Goal: Task Accomplishment & Management: Complete application form

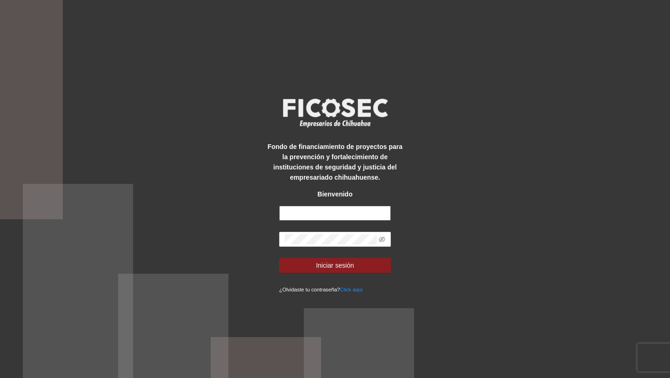
click at [318, 210] on input "text" at bounding box center [335, 213] width 112 height 15
type input "**********"
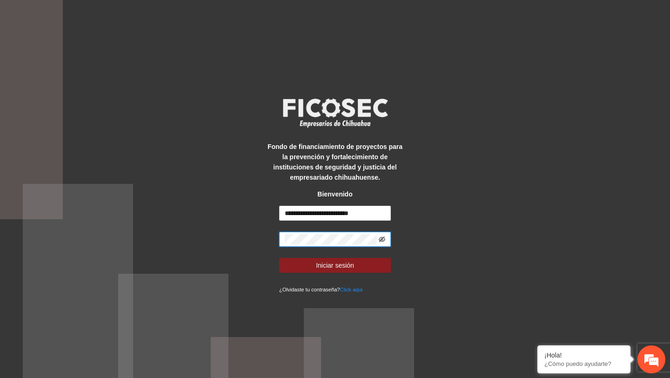
click at [379, 239] on icon "eye-invisible" at bounding box center [382, 240] width 7 height 6
click at [360, 265] on button "Iniciar sesión" at bounding box center [335, 265] width 112 height 15
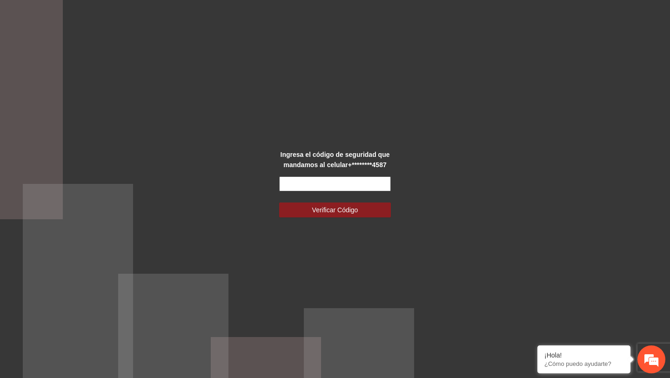
click at [334, 186] on input "text" at bounding box center [335, 183] width 112 height 15
type input "******"
click at [279, 203] on button "Verificar Código" at bounding box center [335, 210] width 112 height 15
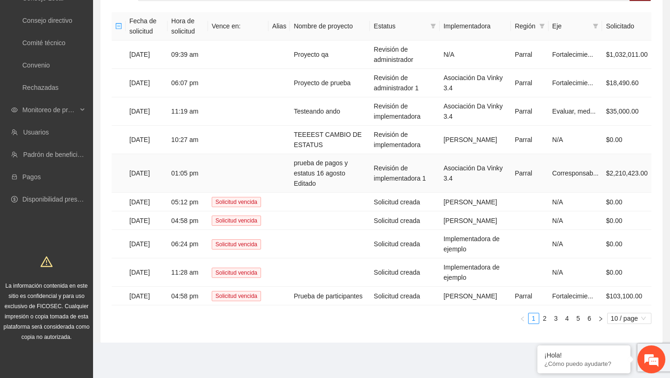
scroll to position [89, 0]
click at [312, 291] on td "Prueba de participantes" at bounding box center [330, 296] width 80 height 19
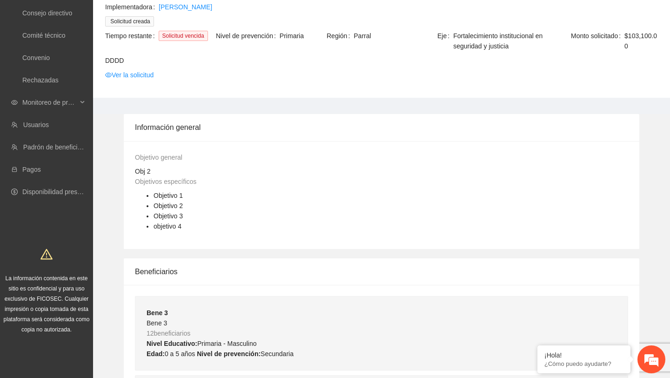
scroll to position [47, 0]
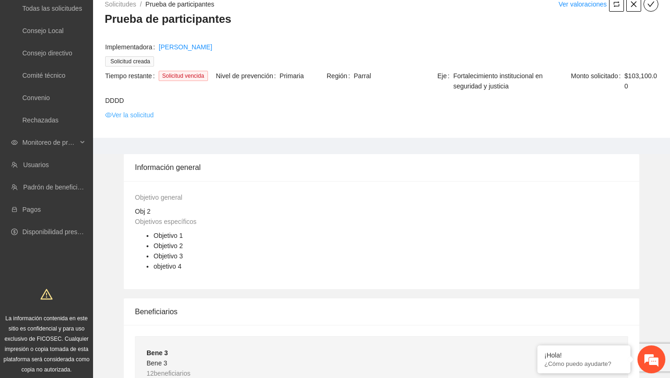
click at [143, 115] on link "Ver la solicitud" at bounding box center [129, 115] width 48 height 10
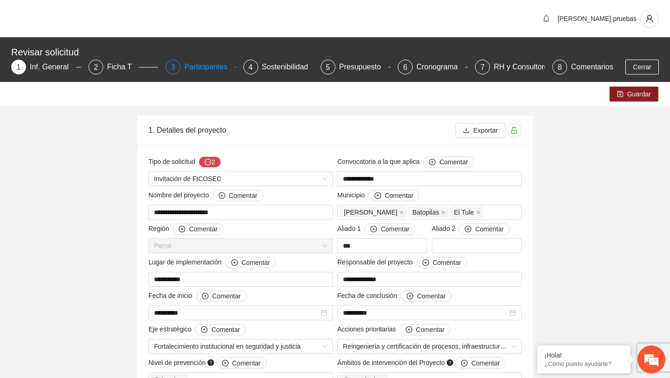
click at [196, 71] on div "Participantes" at bounding box center [209, 67] width 51 height 15
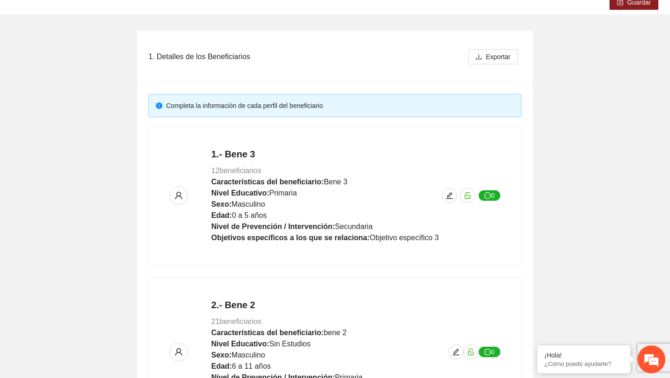
scroll to position [74, 0]
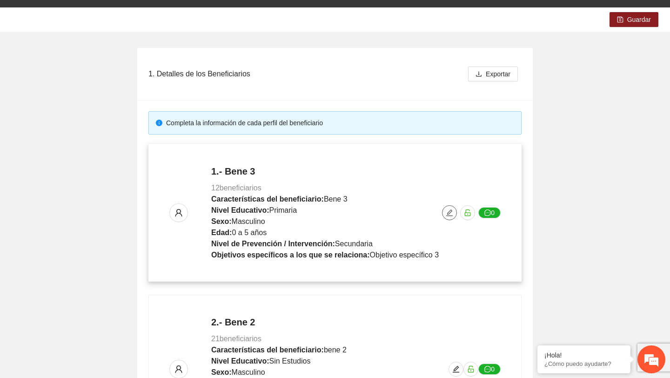
click at [450, 211] on icon "edit" at bounding box center [450, 213] width 7 height 7
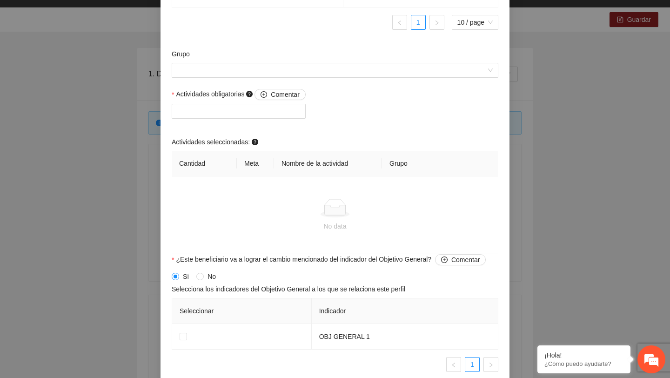
scroll to position [815, 0]
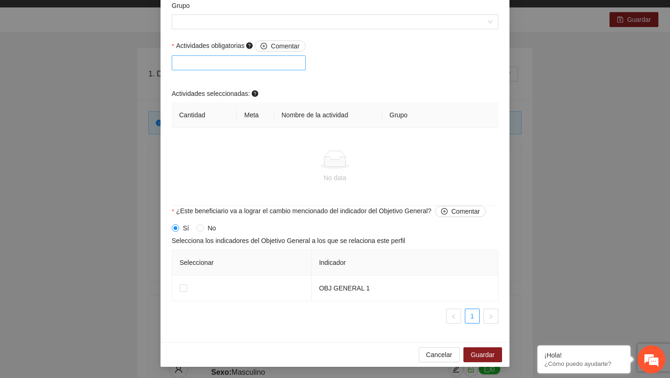
click at [293, 67] on div at bounding box center [238, 62] width 129 height 11
click at [445, 357] on span "Cancelar" at bounding box center [439, 355] width 26 height 10
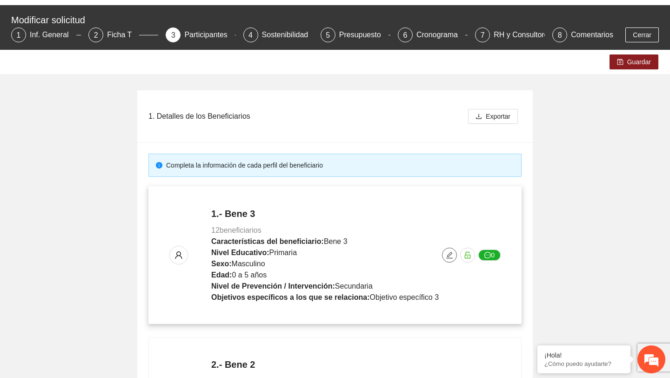
scroll to position [0, 0]
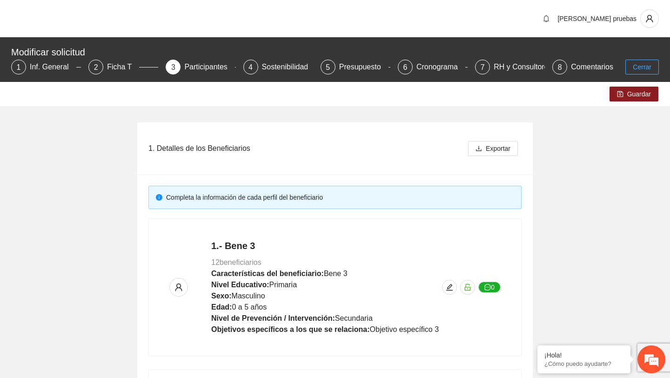
click at [651, 65] on span "Cerrar" at bounding box center [642, 67] width 19 height 10
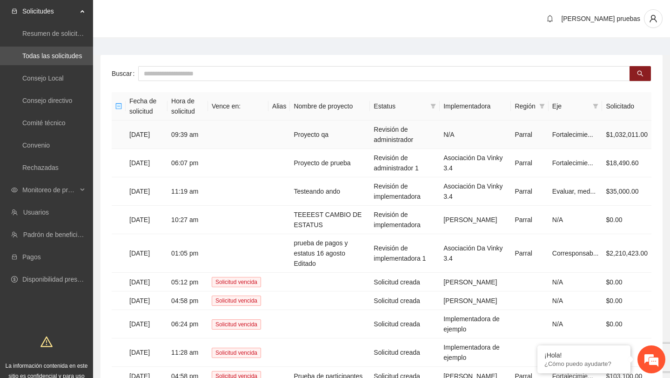
click at [329, 136] on td "Proyecto qa" at bounding box center [330, 135] width 80 height 28
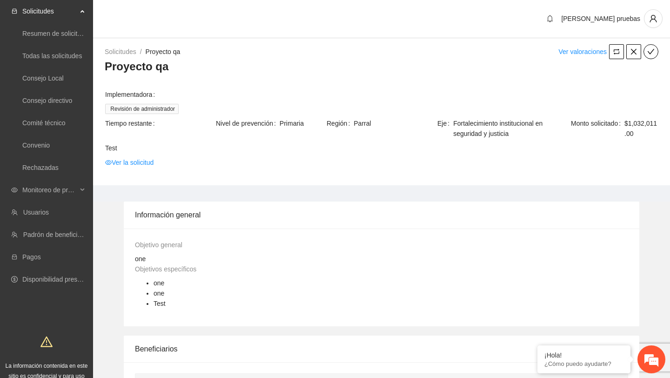
click at [136, 169] on td "Ver la solicitud" at bounding box center [382, 164] width 554 height 14
click at [141, 160] on link "Ver la solicitud" at bounding box center [129, 162] width 48 height 10
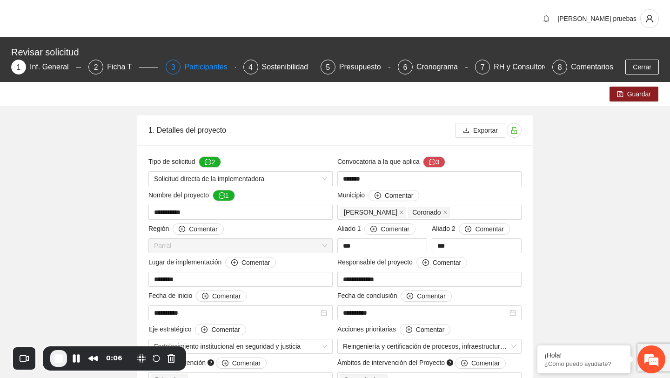
click at [211, 61] on div "Participantes" at bounding box center [209, 67] width 51 height 15
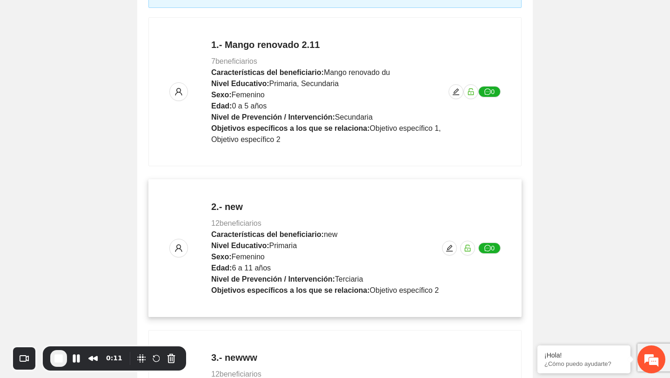
scroll to position [200, 0]
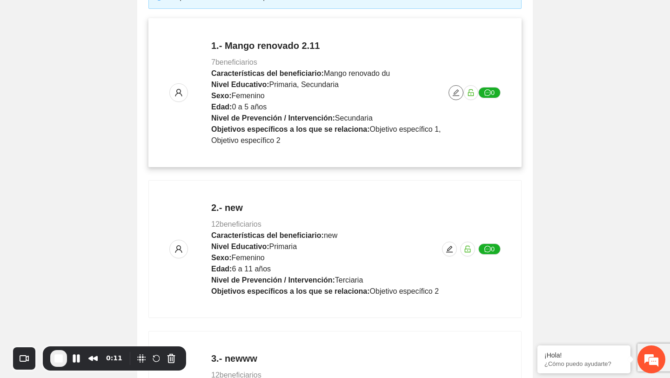
click at [456, 92] on icon "edit" at bounding box center [456, 92] width 7 height 7
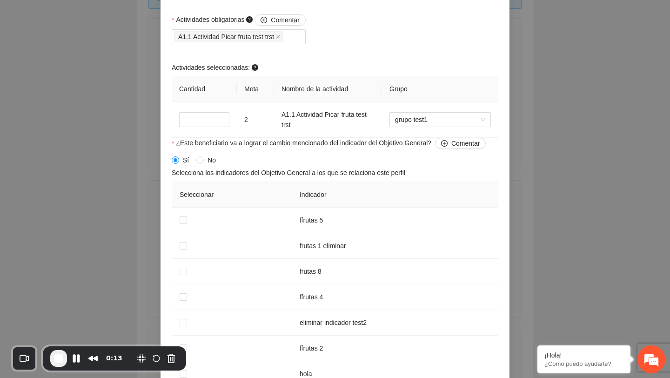
scroll to position [740, 0]
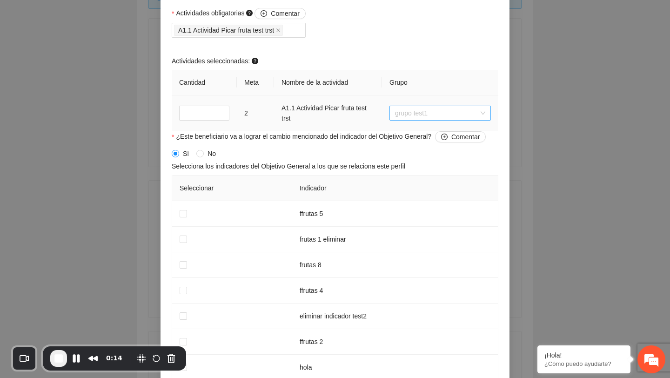
click at [439, 120] on span "grupo test1" at bounding box center [440, 113] width 90 height 14
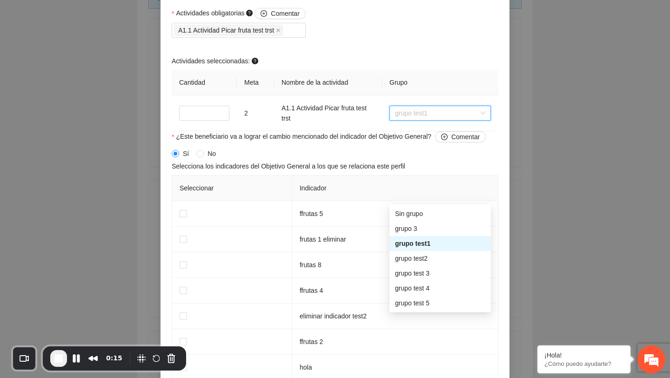
click at [406, 70] on div "Actividades seleccionadas:" at bounding box center [335, 63] width 327 height 14
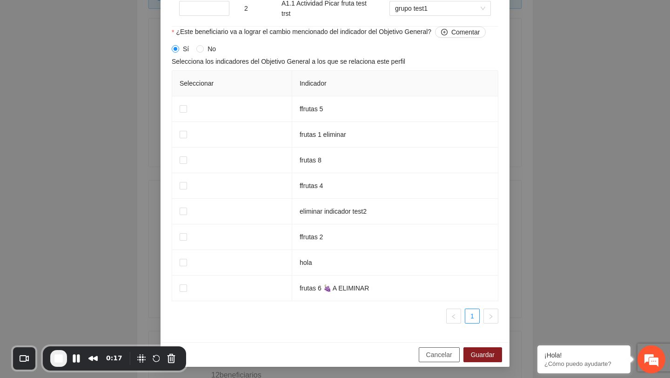
click at [443, 357] on span "Cancelar" at bounding box center [439, 355] width 26 height 10
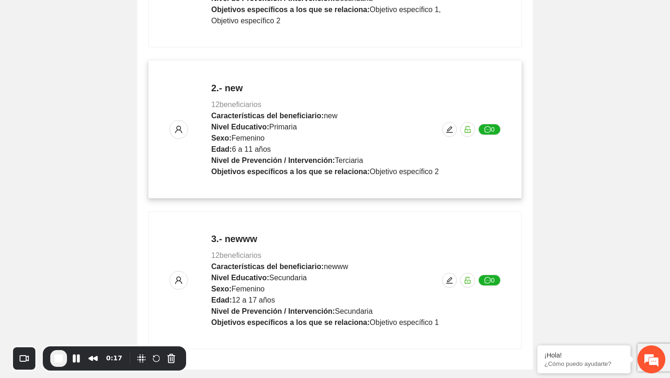
scroll to position [333, 0]
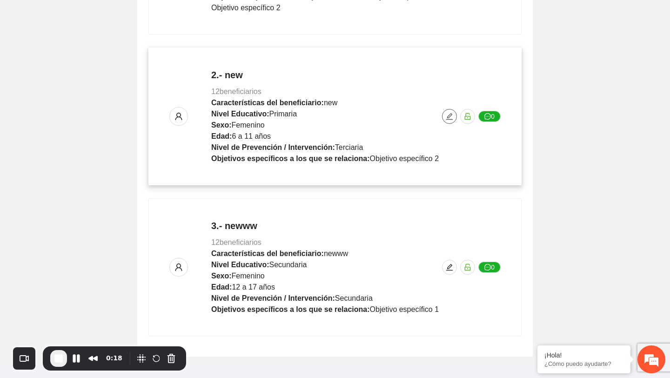
click at [450, 114] on icon "edit" at bounding box center [449, 116] width 7 height 7
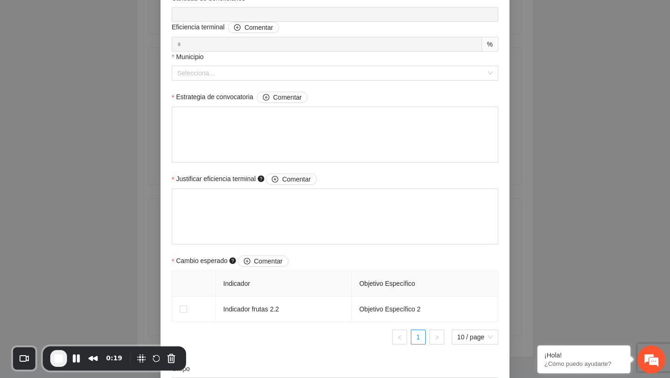
scroll to position [617, 0]
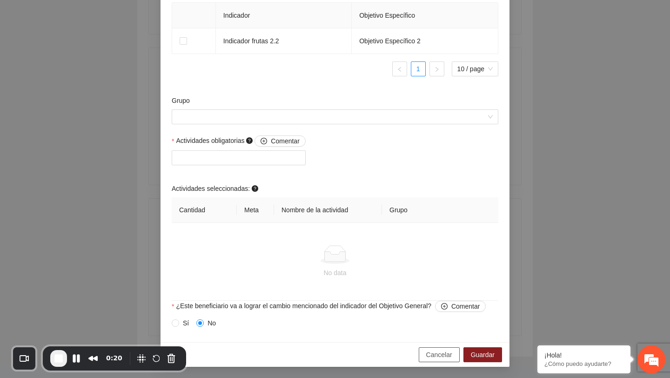
click at [437, 358] on span "Cancelar" at bounding box center [439, 355] width 26 height 10
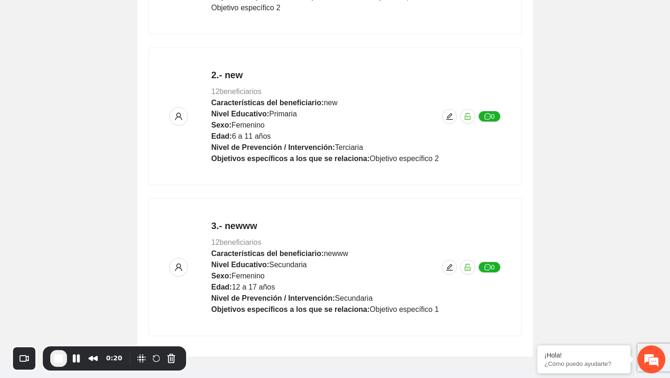
scroll to position [593, 0]
click at [449, 265] on icon "edit" at bounding box center [449, 267] width 7 height 7
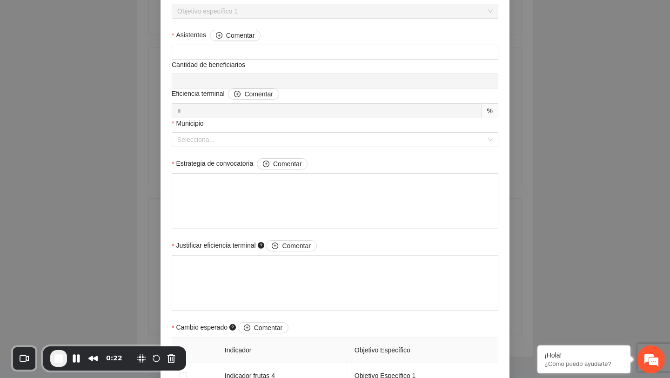
scroll to position [669, 0]
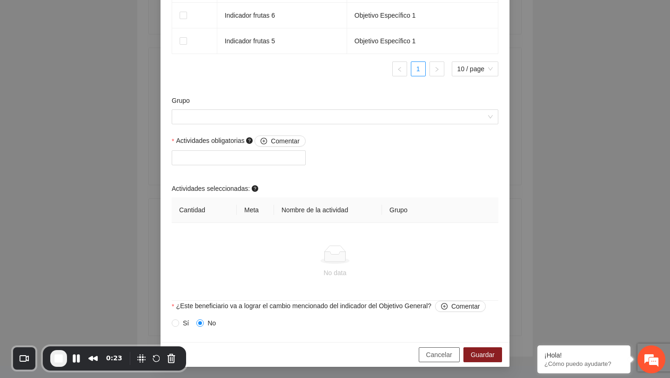
click at [431, 354] on span "Cancelar" at bounding box center [439, 355] width 26 height 10
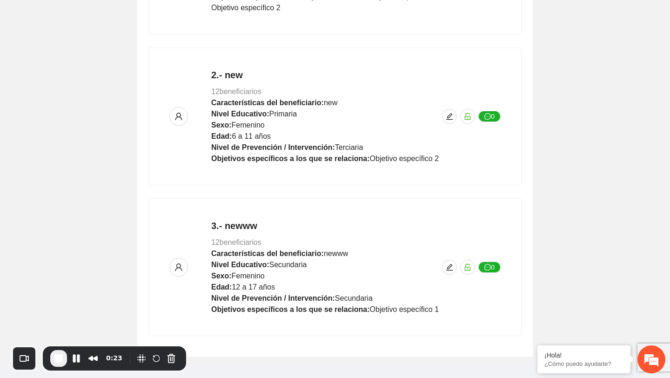
scroll to position [593, 0]
click at [73, 355] on button "Pause Recording" at bounding box center [76, 358] width 15 height 15
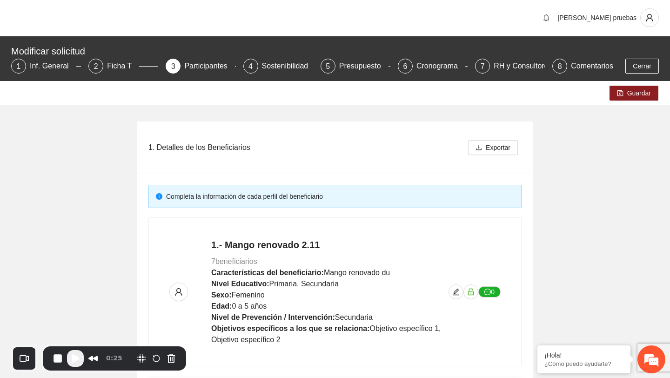
scroll to position [0, 0]
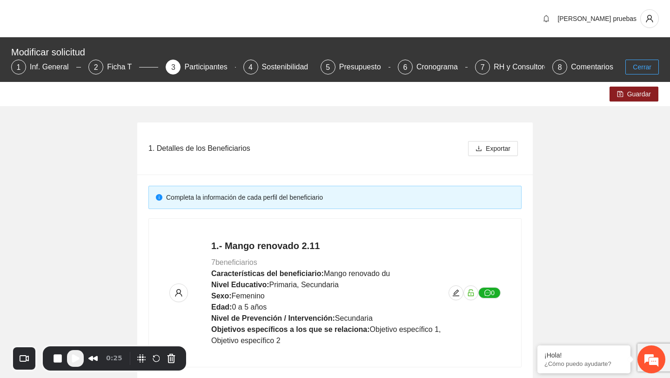
click at [643, 70] on span "Cerrar" at bounding box center [642, 67] width 19 height 10
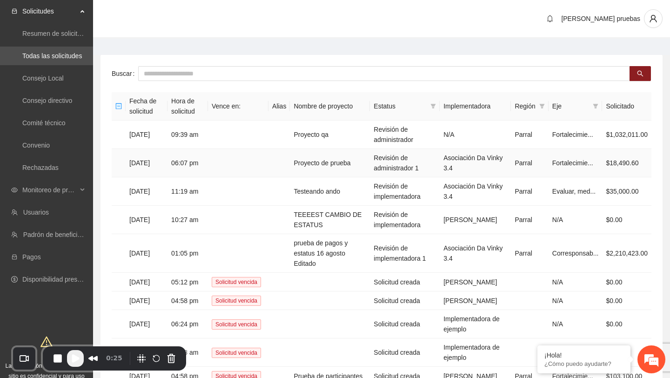
click at [336, 172] on td "Proyecto de prueba" at bounding box center [330, 163] width 80 height 28
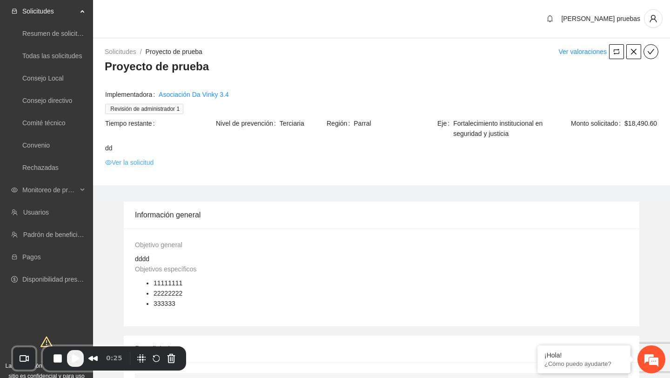
click at [150, 162] on link "Ver la solicitud" at bounding box center [129, 162] width 48 height 10
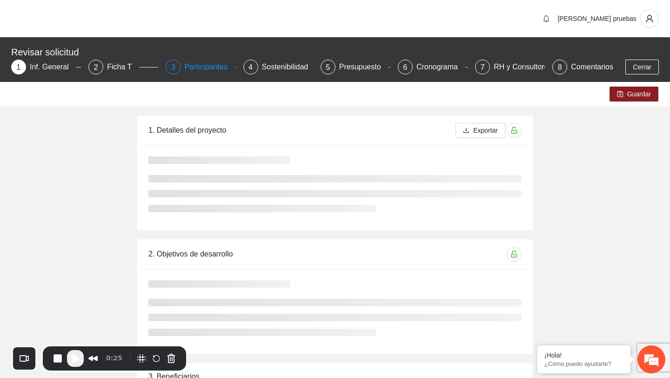
click at [217, 68] on div "Participantes" at bounding box center [209, 67] width 51 height 15
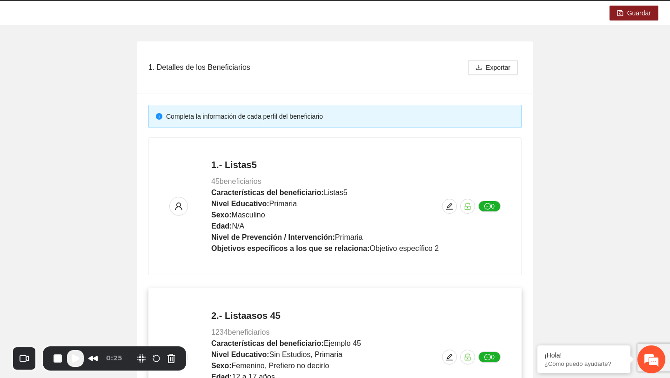
scroll to position [62, 0]
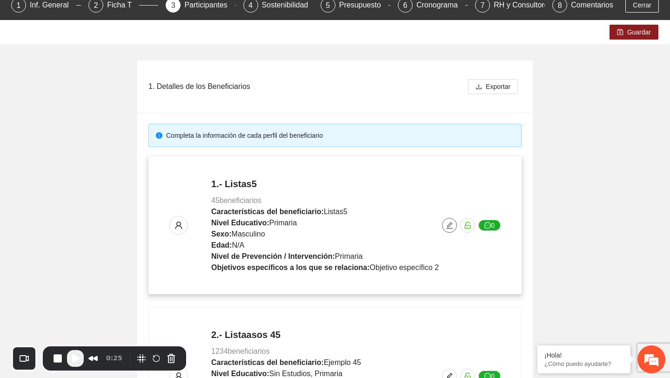
click at [452, 226] on icon "edit" at bounding box center [449, 225] width 7 height 7
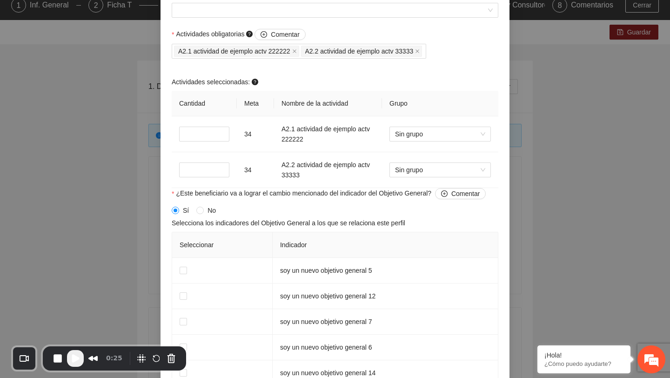
scroll to position [770, 0]
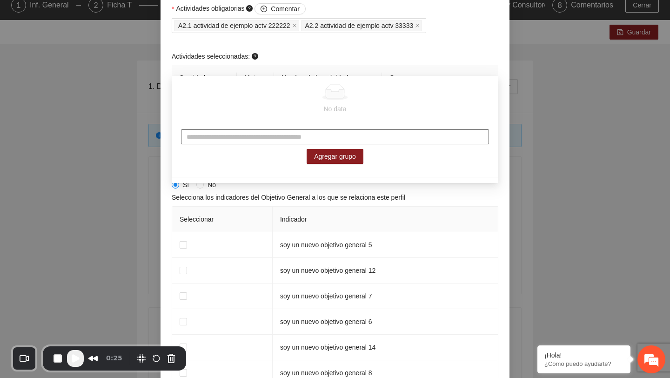
click at [323, 140] on input "text" at bounding box center [335, 136] width 308 height 15
type input "**********"
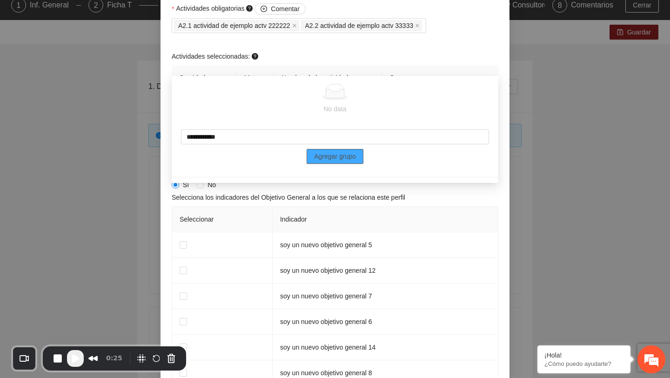
click at [349, 155] on span "Agregar grupo" at bounding box center [335, 156] width 42 height 10
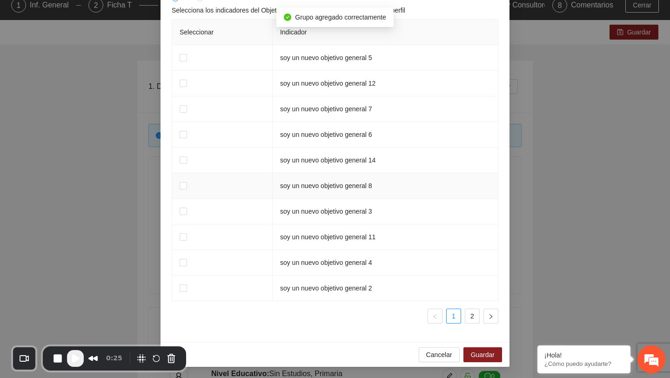
scroll to position [1039, 0]
click at [485, 356] on span "Guardar" at bounding box center [483, 355] width 24 height 10
click at [485, 352] on span "Guardar" at bounding box center [483, 355] width 24 height 10
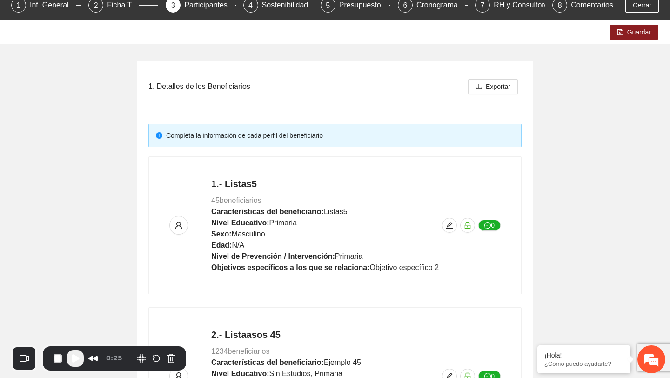
scroll to position [704, 0]
click at [630, 34] on span "Guardar" at bounding box center [640, 32] width 24 height 10
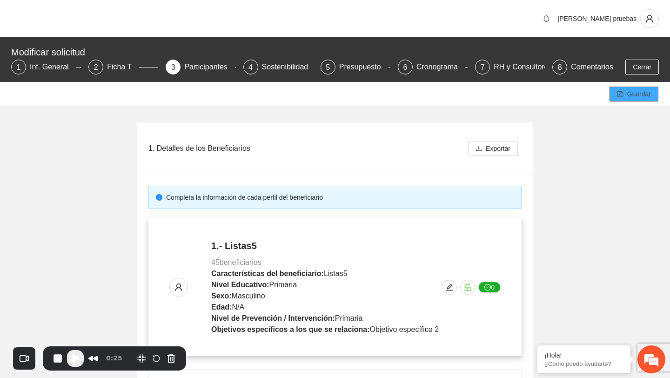
scroll to position [167, 0]
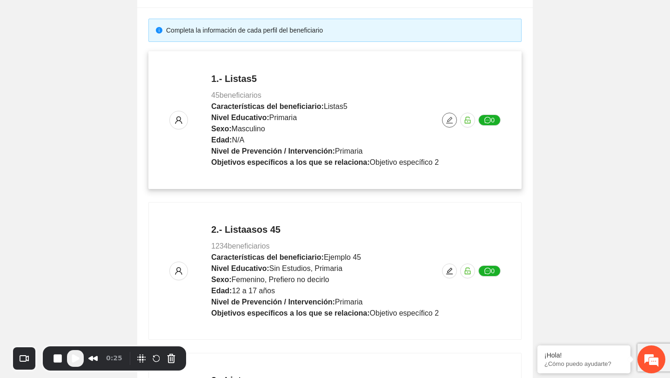
click at [448, 123] on icon "edit" at bounding box center [449, 119] width 7 height 7
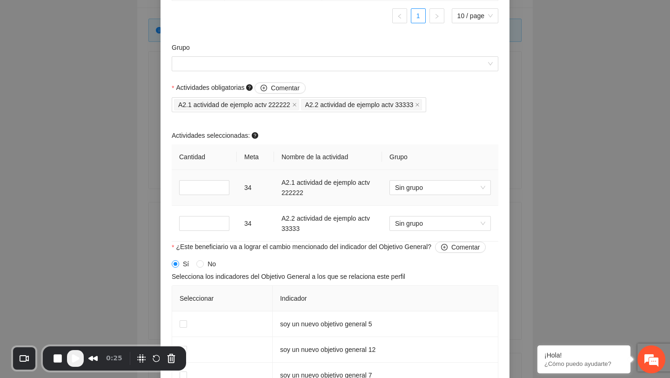
scroll to position [777, 0]
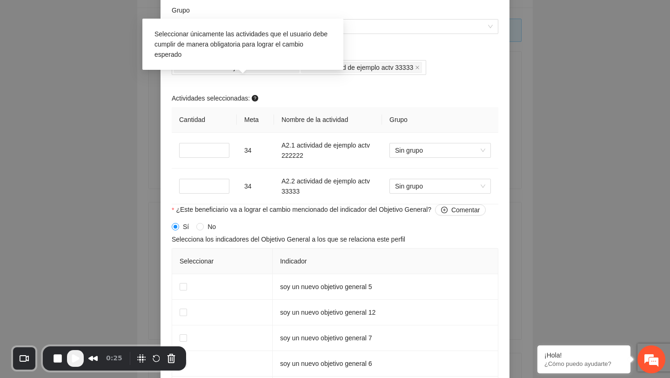
click at [243, 47] on span "Seleccionar únicamente las actividades que el usuario debe cumplir de manera ob…" at bounding box center [241, 44] width 173 height 28
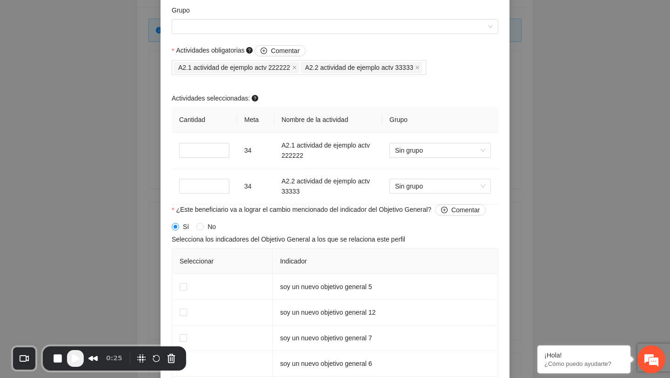
click at [382, 19] on div "Grupo" at bounding box center [335, 12] width 327 height 14
click at [375, 34] on input "Grupo" at bounding box center [331, 27] width 309 height 14
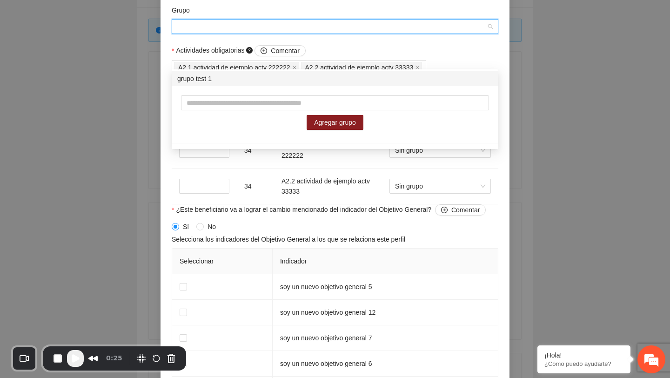
click at [135, 175] on div "Editar beneficiario Perfil del beneficiario Listas5 Sexo Masculino Rango de eda…" at bounding box center [335, 189] width 670 height 378
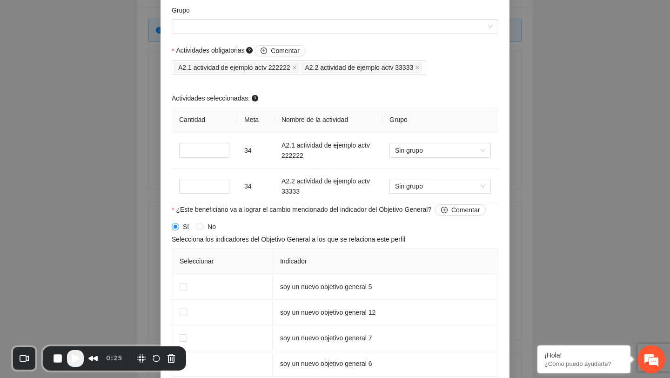
click at [81, 354] on span "Play Recording" at bounding box center [75, 358] width 11 height 11
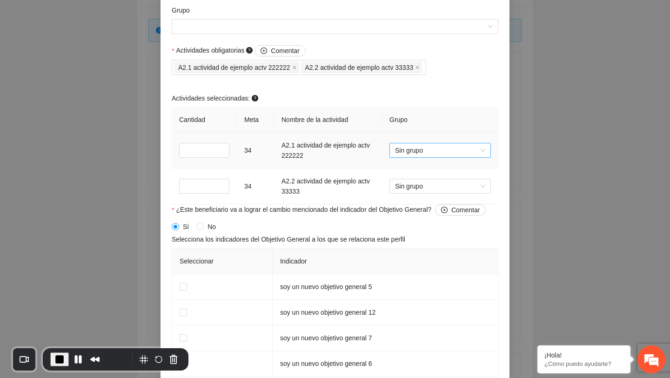
click at [456, 157] on span "Sin grupo" at bounding box center [440, 150] width 90 height 14
click at [420, 222] on div "grupo test 1" at bounding box center [440, 217] width 90 height 10
click at [422, 193] on span "Sin grupo" at bounding box center [440, 186] width 90 height 14
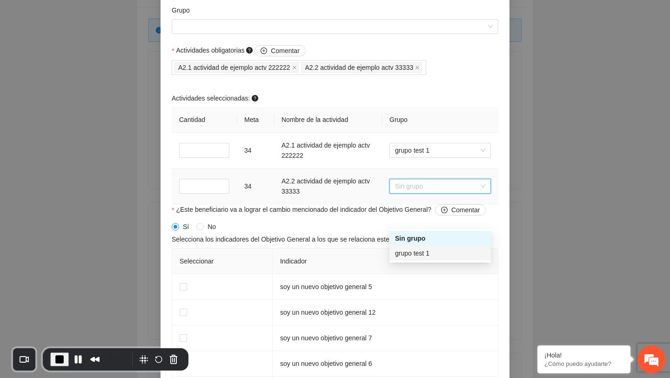
click at [412, 249] on div "grupo test 1" at bounding box center [440, 253] width 90 height 10
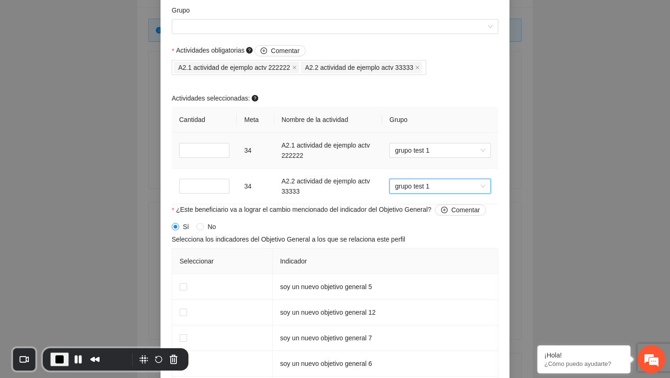
click at [410, 133] on th "Grupo" at bounding box center [440, 120] width 116 height 26
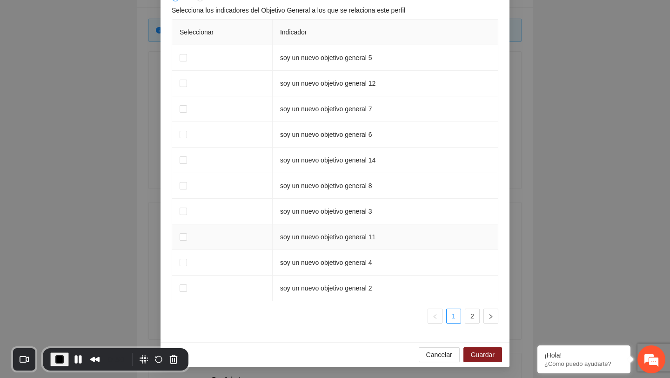
scroll to position [1034, 0]
click at [481, 357] on span "Guardar" at bounding box center [483, 355] width 24 height 10
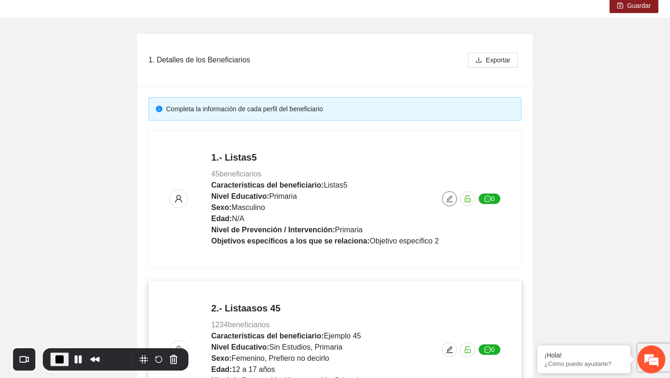
scroll to position [0, 0]
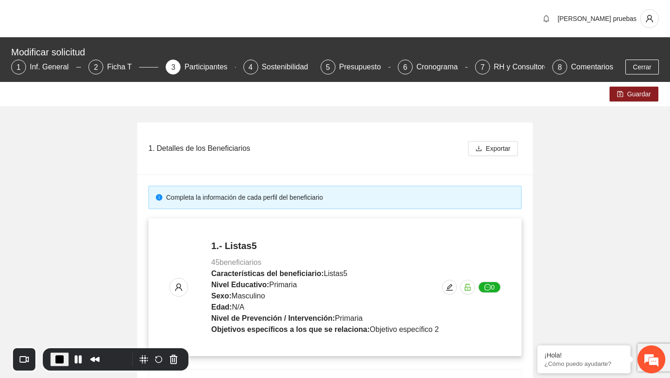
click at [253, 245] on h4 "1.- Listas5" at bounding box center [325, 245] width 228 height 13
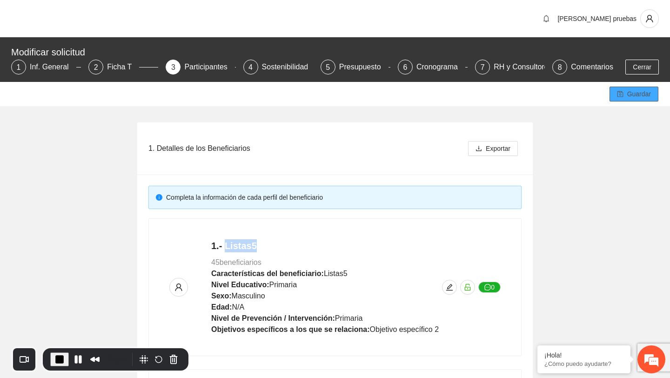
click at [641, 88] on button "Guardar" at bounding box center [634, 94] width 49 height 15
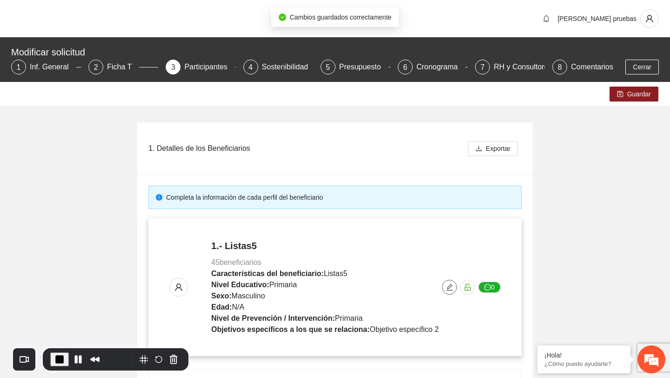
click at [450, 294] on button "button" at bounding box center [449, 287] width 15 height 15
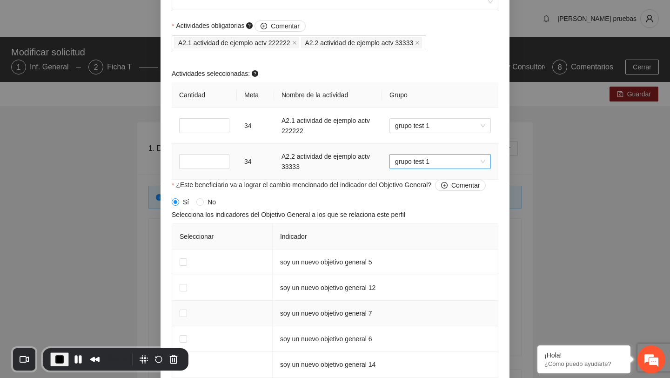
scroll to position [846, 0]
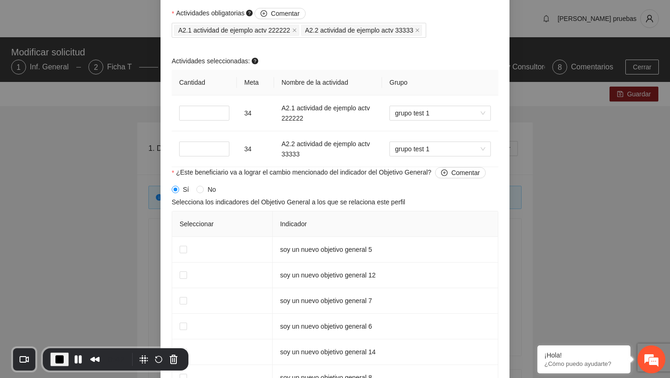
click at [55, 365] on button "End Recording" at bounding box center [59, 359] width 19 height 14
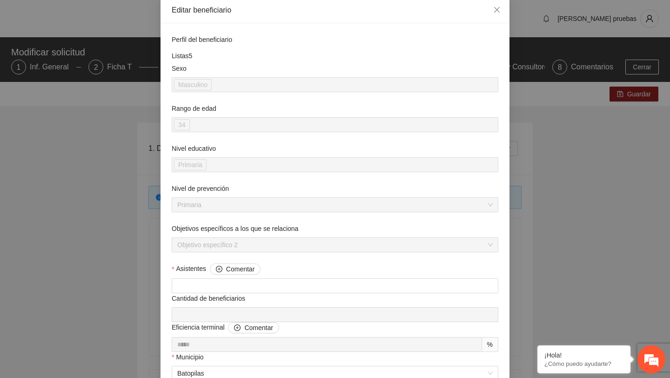
scroll to position [0, 0]
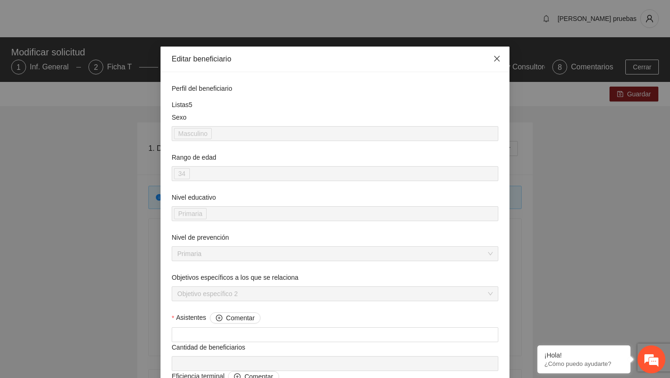
click at [495, 55] on icon "close" at bounding box center [497, 58] width 7 height 7
